Goal: Transaction & Acquisition: Purchase product/service

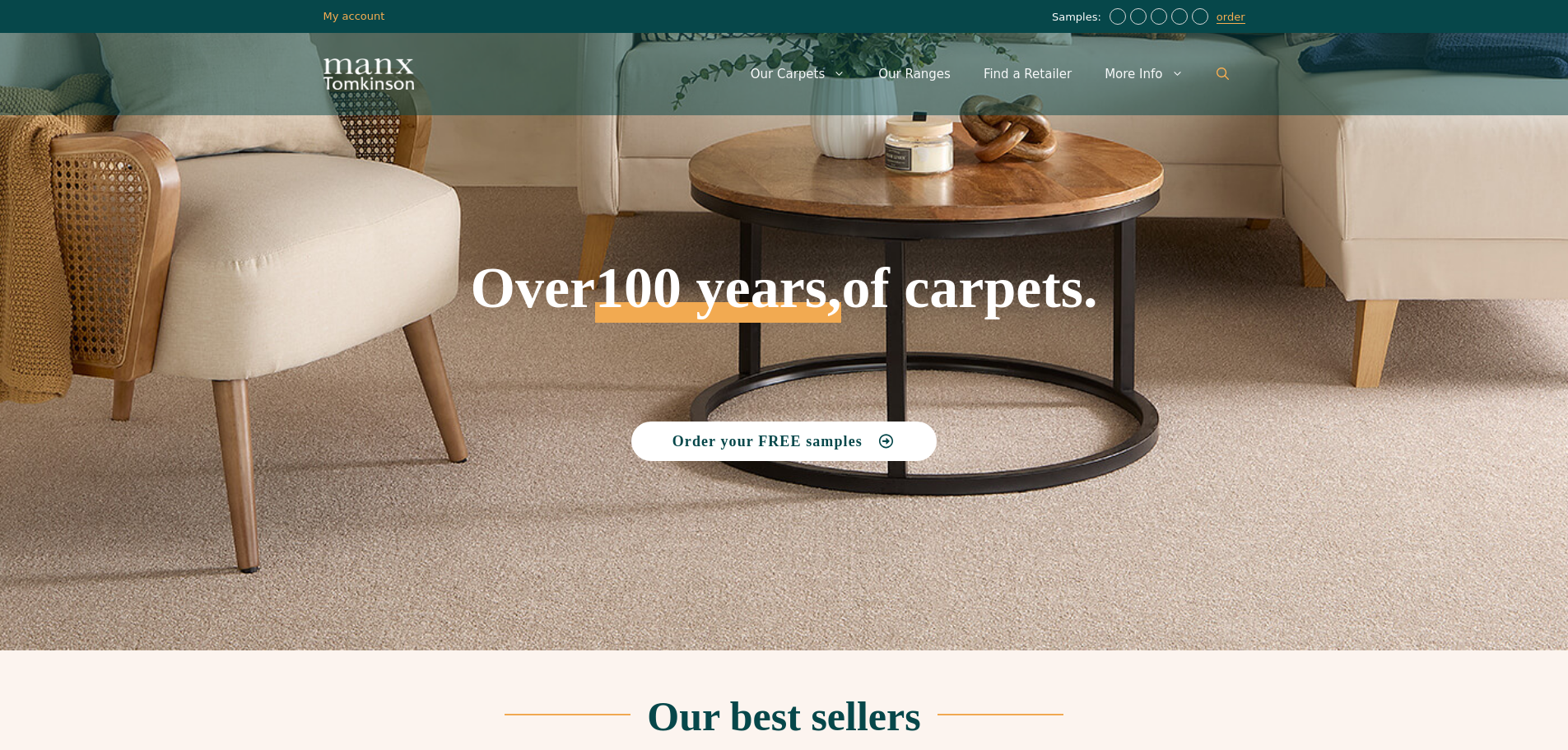
drag, startPoint x: 1232, startPoint y: 76, endPoint x: 1224, endPoint y: 78, distance: 8.2
click at [1232, 76] on link "Open Search Bar" at bounding box center [1223, 74] width 46 height 50
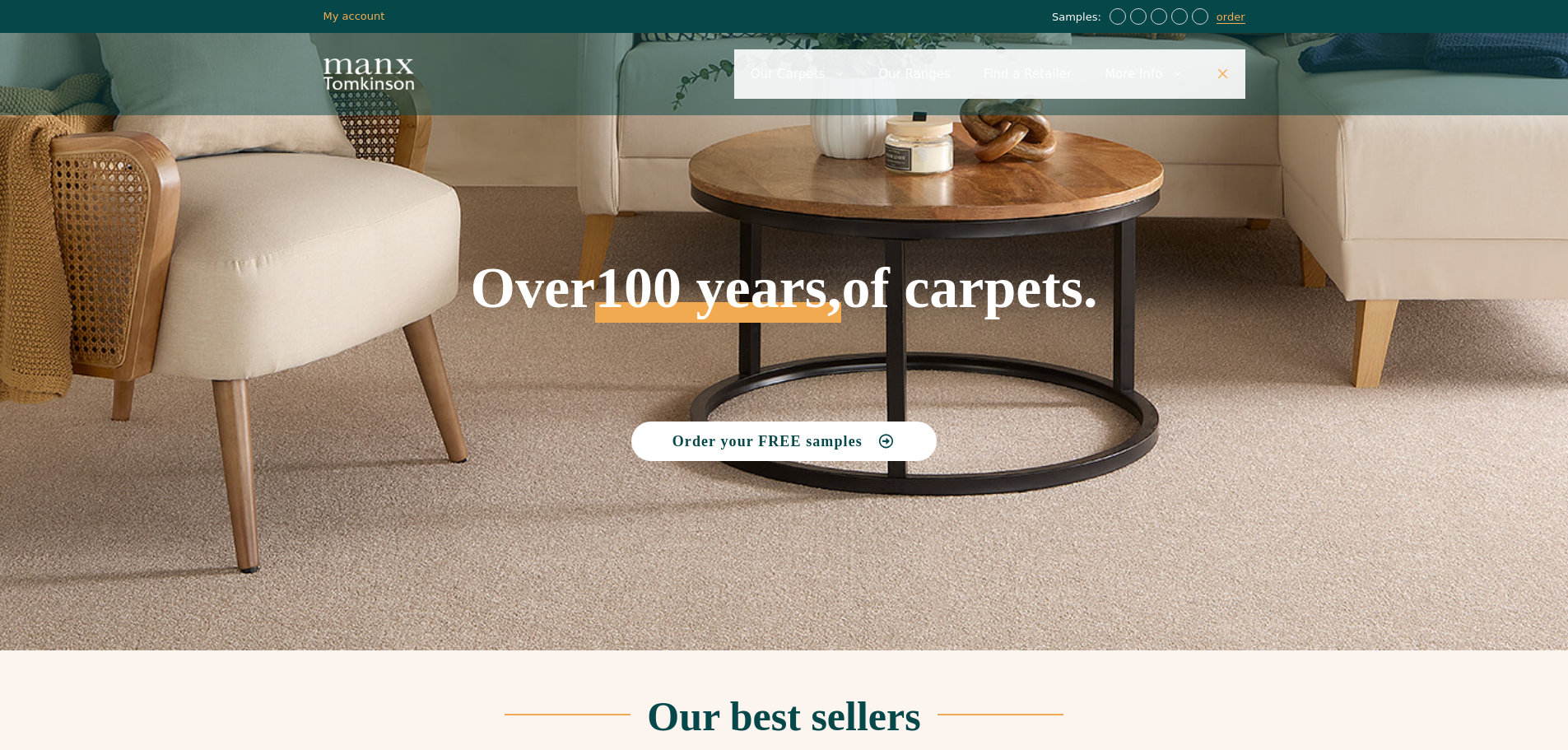
click at [1091, 70] on input "Primary" at bounding box center [989, 74] width 511 height 50
type input "*****"
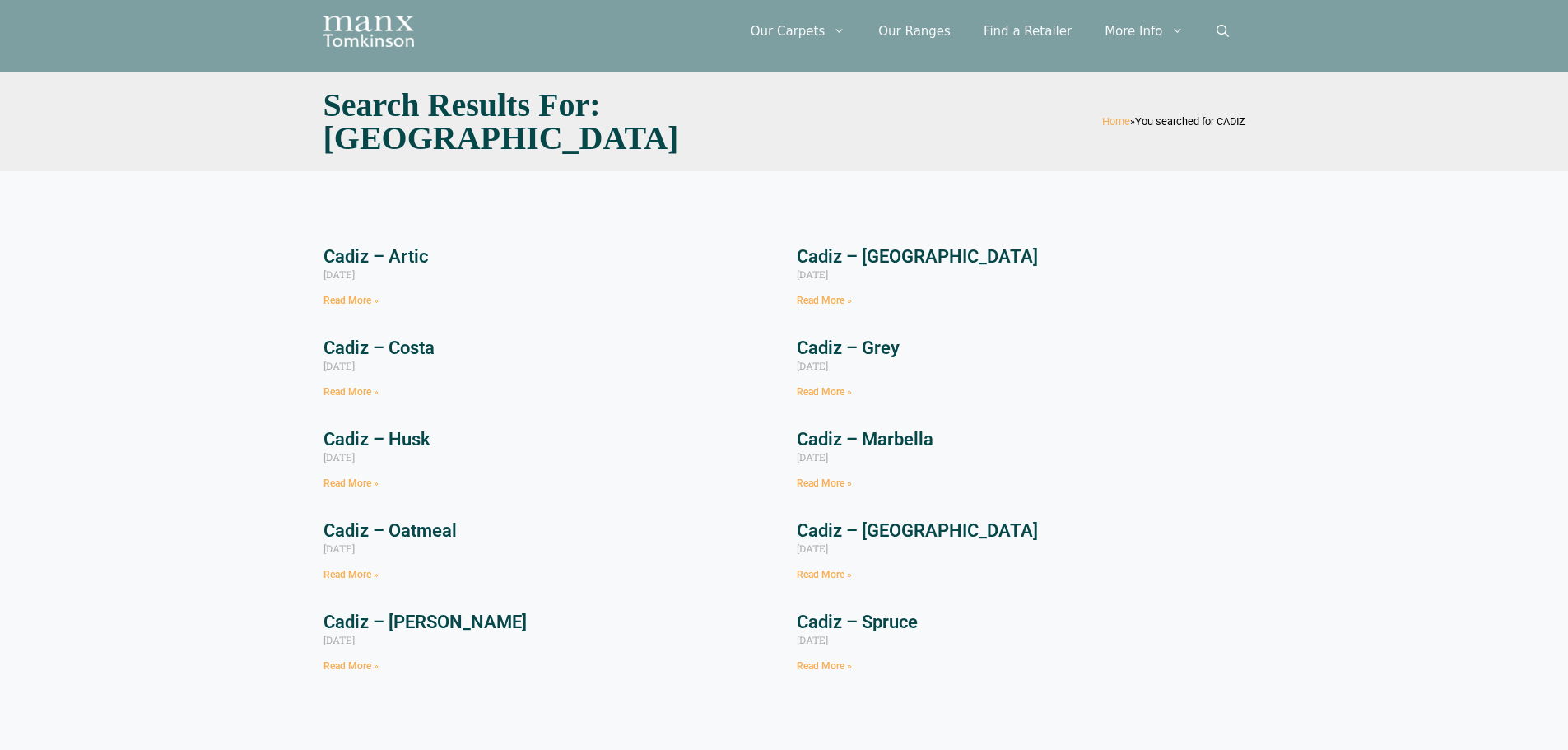
scroll to position [82, 0]
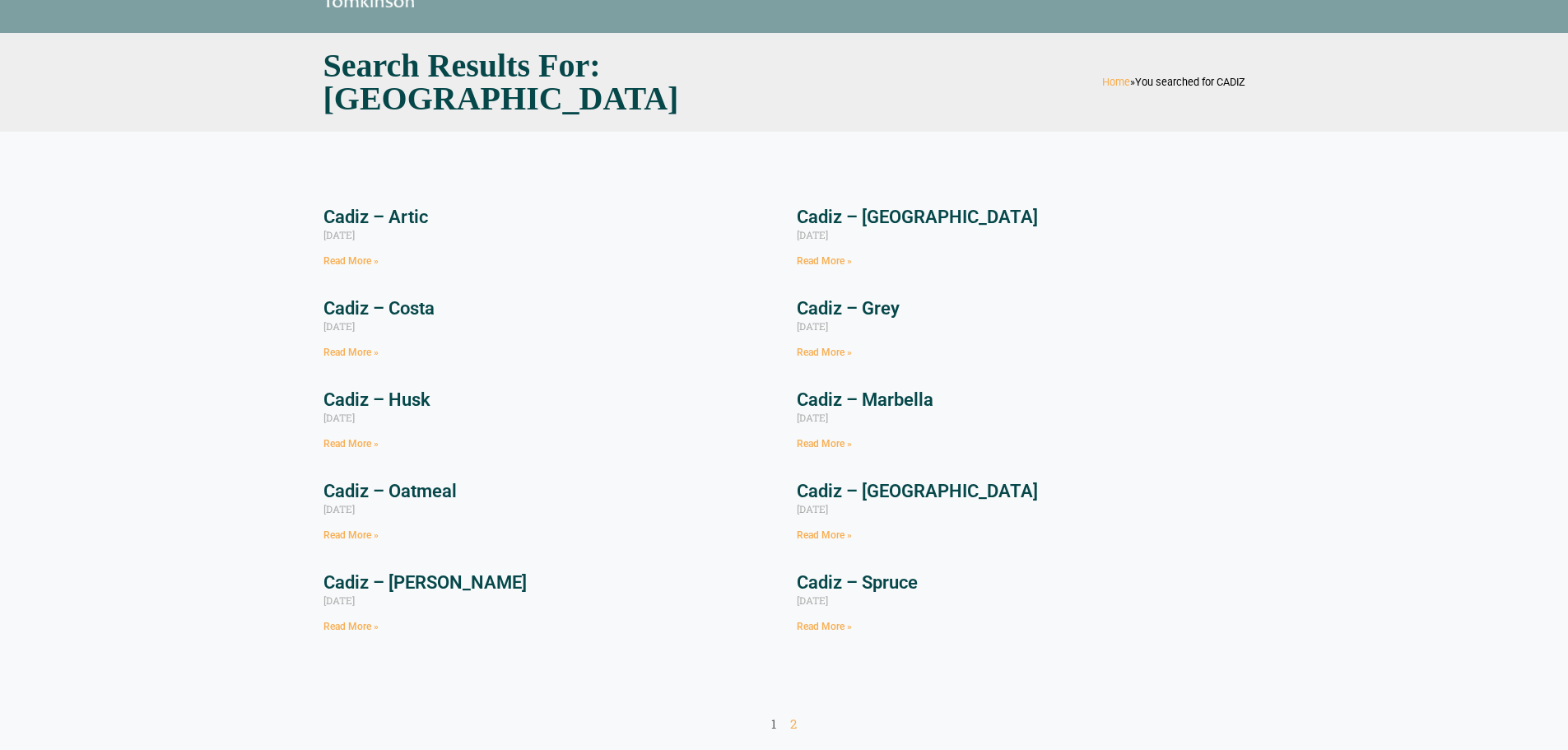
click at [902, 399] on link "Cadiz – Marbella" at bounding box center [865, 400] width 137 height 21
